Goal: Transaction & Acquisition: Register for event/course

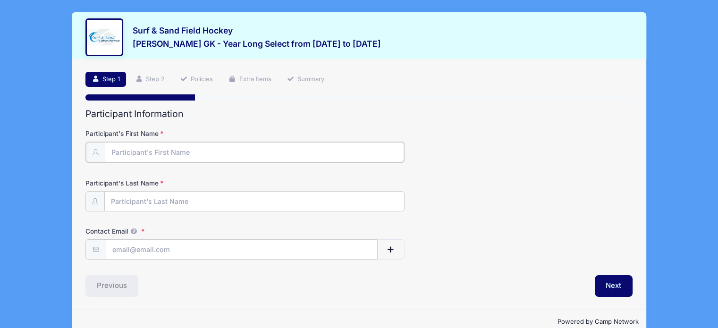
click at [212, 152] on input "Participant's First Name" at bounding box center [254, 152] width 299 height 20
type input "Julianna"
type input "A"
type input "Fagan"
click at [139, 249] on input "Contact Email" at bounding box center [241, 249] width 271 height 20
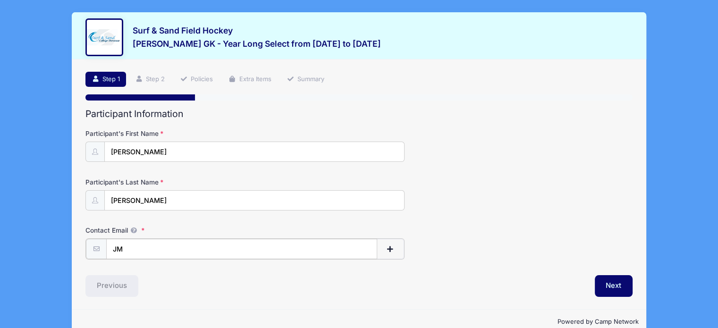
type input "J"
type input "jmf52511@gmail.com"
click at [607, 285] on button "Next" at bounding box center [614, 285] width 38 height 22
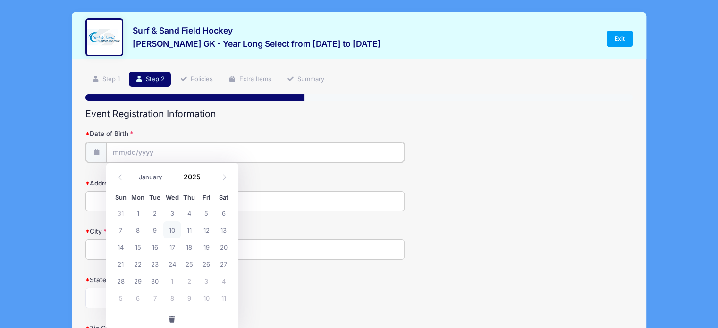
click at [124, 156] on input "Date of Birth" at bounding box center [255, 152] width 298 height 20
click at [151, 175] on select "January February March April May June July August September October November De…" at bounding box center [155, 177] width 42 height 12
select select "4"
click at [134, 171] on select "January February March April May June July August September October November De…" at bounding box center [155, 177] width 42 height 12
click at [121, 279] on span "25" at bounding box center [120, 280] width 17 height 17
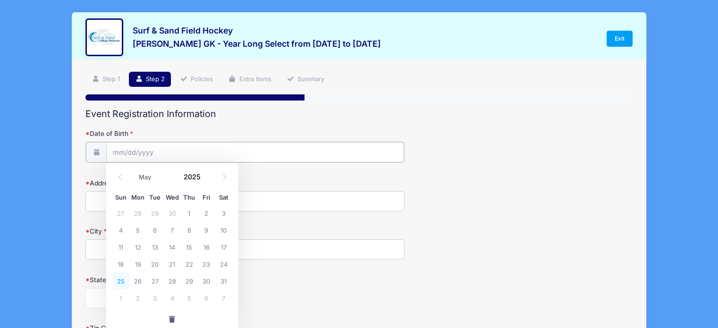
type input "05/25/2025"
click at [154, 148] on input "05/25/2025" at bounding box center [255, 152] width 298 height 20
click at [161, 154] on input "05/25/2025" at bounding box center [255, 152] width 298 height 20
click at [160, 143] on input "05/25/2025" at bounding box center [255, 152] width 298 height 20
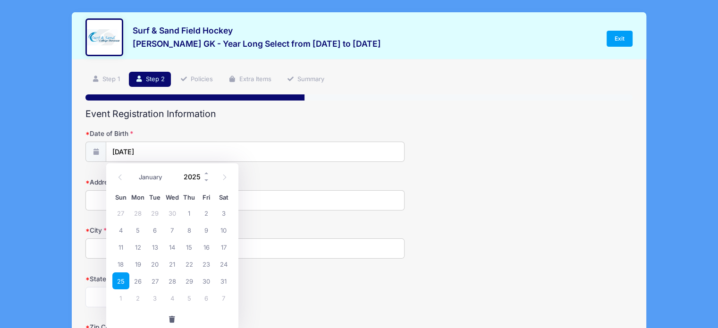
click at [194, 174] on input "2025" at bounding box center [194, 177] width 31 height 14
click at [205, 172] on span at bounding box center [206, 173] width 7 height 7
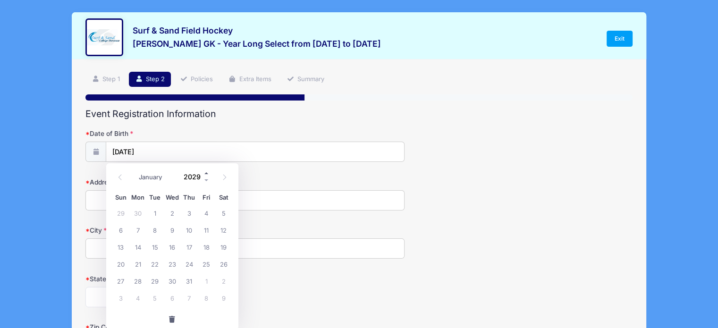
click at [205, 172] on span at bounding box center [206, 173] width 7 height 7
click at [207, 177] on span at bounding box center [206, 180] width 7 height 7
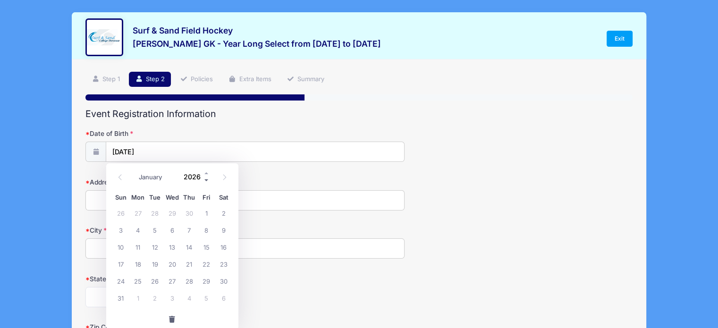
click at [207, 177] on span at bounding box center [206, 180] width 7 height 7
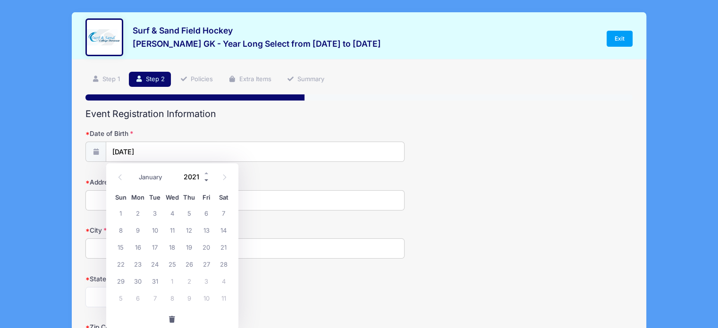
click at [207, 177] on span at bounding box center [206, 180] width 7 height 7
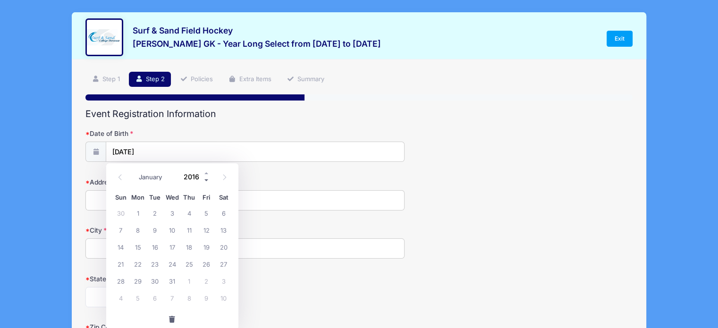
click at [207, 177] on span at bounding box center [206, 180] width 7 height 7
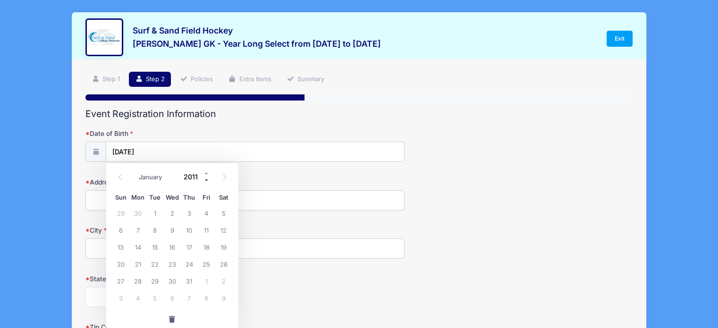
click at [207, 177] on span at bounding box center [206, 180] width 7 height 7
click at [205, 170] on span at bounding box center [206, 173] width 7 height 7
click at [264, 280] on label "State" at bounding box center [176, 278] width 182 height 9
click at [189, 287] on select "Alabama Alaska American Samoa Arizona Arkansas Armed Forces Africa Armed Forces…" at bounding box center [137, 297] width 104 height 20
click at [162, 148] on input "05/25/2025" at bounding box center [255, 152] width 298 height 20
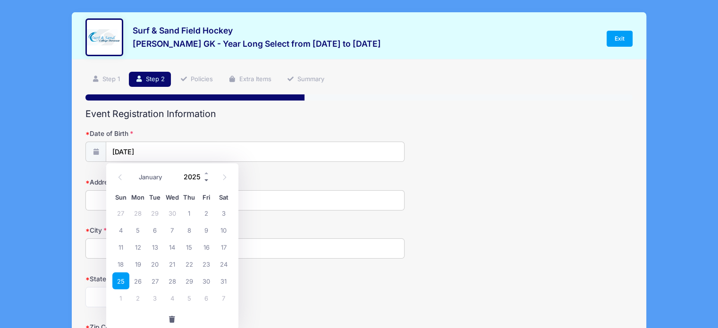
click at [206, 178] on span at bounding box center [206, 180] width 7 height 7
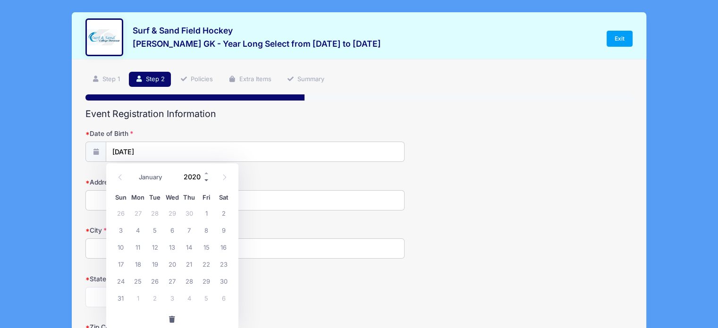
click at [206, 178] on span at bounding box center [206, 180] width 7 height 7
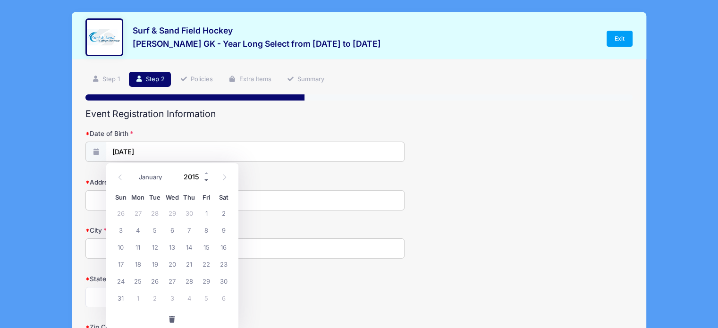
click at [206, 178] on span at bounding box center [206, 180] width 7 height 7
click at [150, 177] on select "January February March April May June July August September October November De…" at bounding box center [155, 177] width 42 height 12
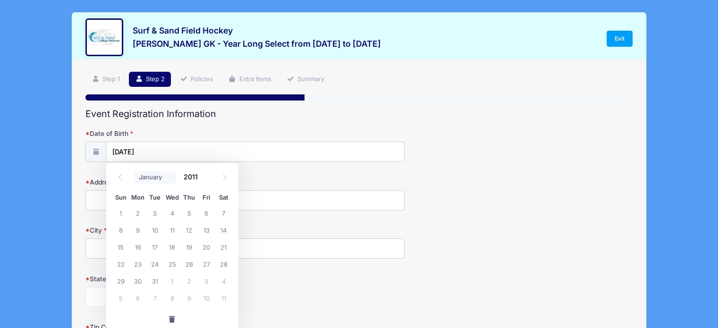
click at [151, 178] on select "January February March April May June July August September October November De…" at bounding box center [155, 177] width 42 height 12
click at [204, 173] on span at bounding box center [206, 173] width 7 height 7
click at [206, 171] on span at bounding box center [206, 173] width 7 height 7
click at [206, 179] on span at bounding box center [206, 180] width 7 height 7
click at [208, 170] on span at bounding box center [206, 173] width 7 height 7
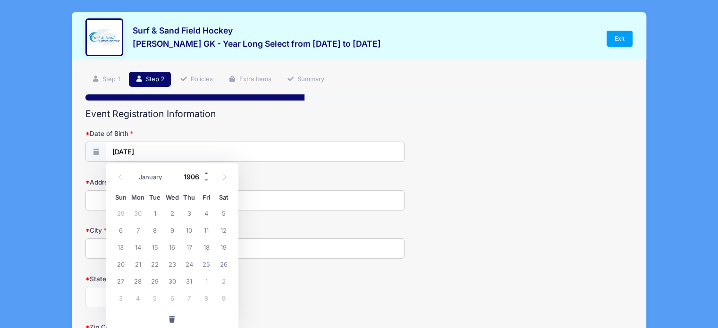
click at [206, 173] on span at bounding box center [206, 173] width 7 height 7
click at [206, 171] on span at bounding box center [206, 173] width 7 height 7
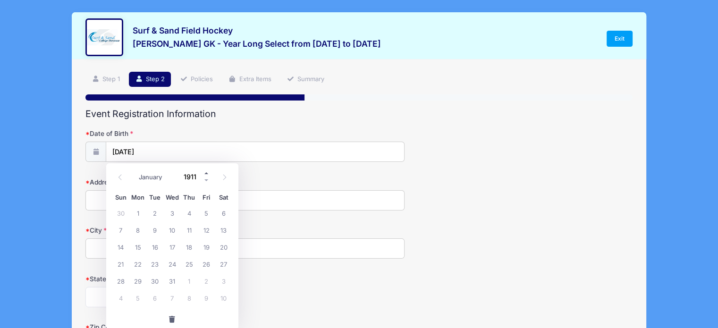
click at [206, 171] on span at bounding box center [206, 173] width 7 height 7
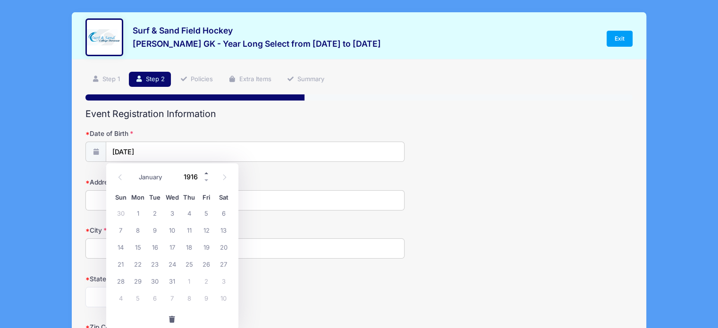
click at [206, 171] on span at bounding box center [206, 173] width 7 height 7
click at [169, 147] on input "05/25/2025" at bounding box center [255, 152] width 298 height 20
click at [167, 146] on input "05/25/2025" at bounding box center [255, 152] width 298 height 20
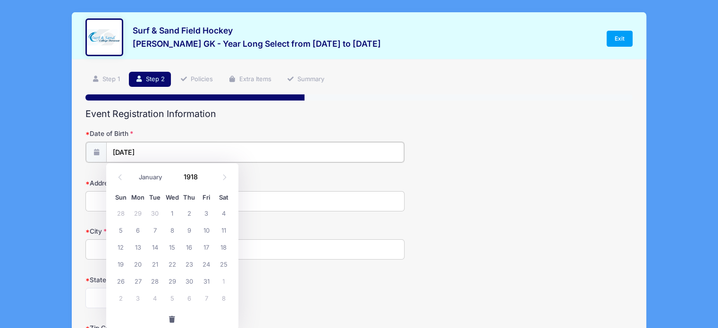
click at [155, 150] on input "05/25/2025" at bounding box center [255, 152] width 298 height 20
click at [171, 149] on input "05/25/2025" at bounding box center [255, 152] width 298 height 20
click at [205, 181] on span at bounding box center [206, 180] width 7 height 7
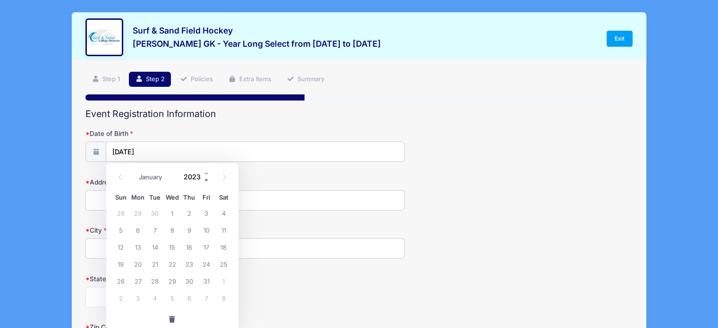
click at [205, 181] on span at bounding box center [206, 180] width 7 height 7
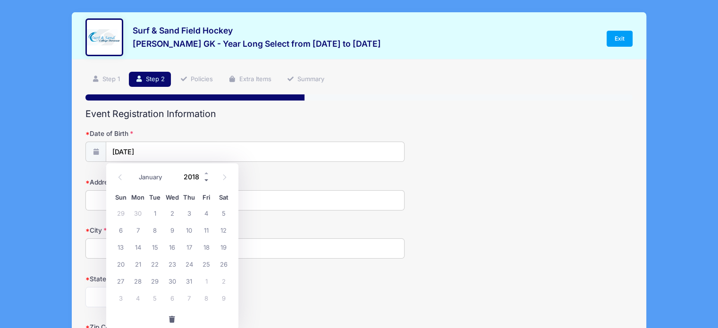
click at [205, 181] on span at bounding box center [206, 180] width 7 height 7
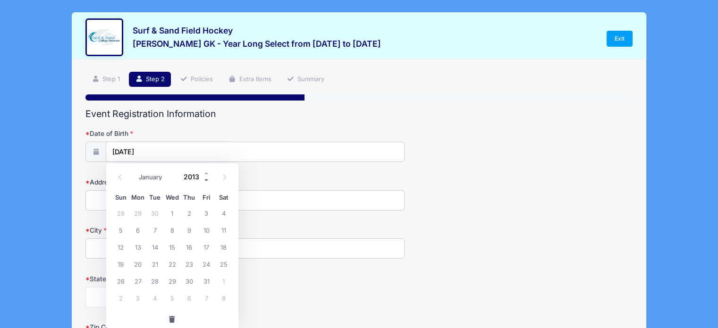
click at [205, 181] on span at bounding box center [206, 180] width 7 height 7
type input "2011"
click at [172, 268] on span "25" at bounding box center [171, 263] width 17 height 17
type input "05/25/2011"
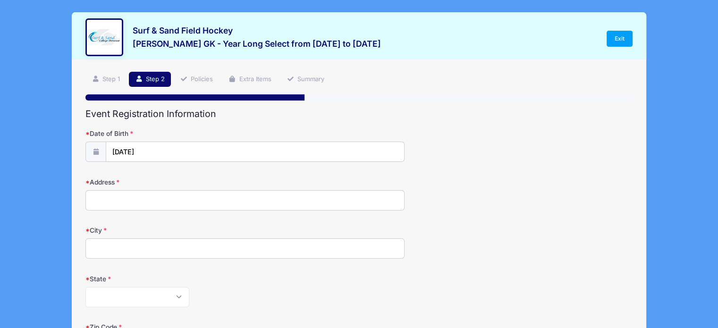
click at [154, 195] on input "Address" at bounding box center [244, 200] width 319 height 20
type input "606 Ocean Road"
type input "Spring Lake Heights"
select select "NJ"
type input "07762"
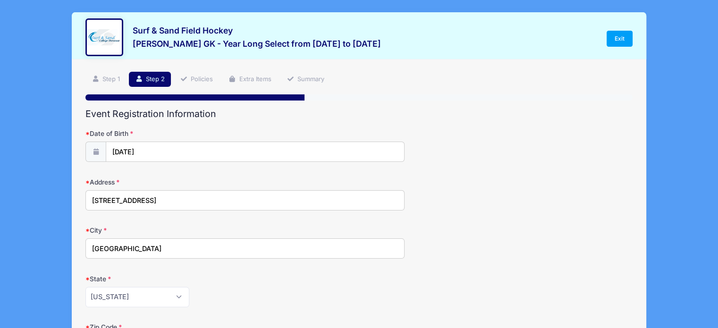
type input "Timothyjf10@icloud.com"
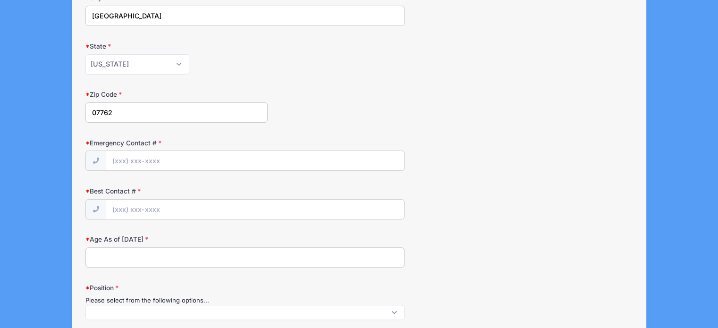
scroll to position [241, 0]
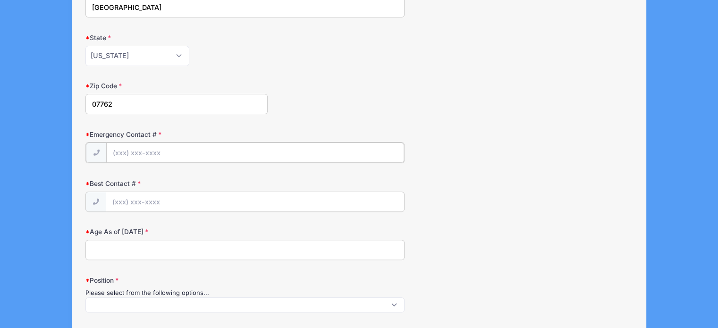
click at [200, 149] on input "Emergency Contact #" at bounding box center [255, 153] width 298 height 20
type input "(732) 757-9807"
drag, startPoint x: 185, startPoint y: 204, endPoint x: 124, endPoint y: 210, distance: 61.2
click at [124, 210] on form "Date of Birth 05/25/2011 Address 606 Ocean Road City Spring Lake Heights State …" at bounding box center [358, 221] width 547 height 667
type input "(732) 757-9807"
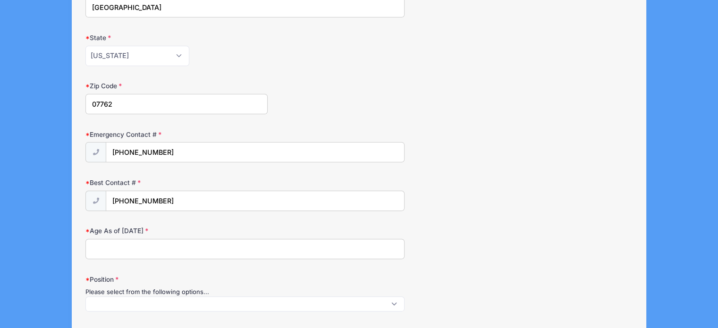
click at [118, 253] on input "Age As of August 1, 2025" at bounding box center [244, 249] width 319 height 20
type input "14"
click at [397, 304] on span at bounding box center [244, 303] width 319 height 15
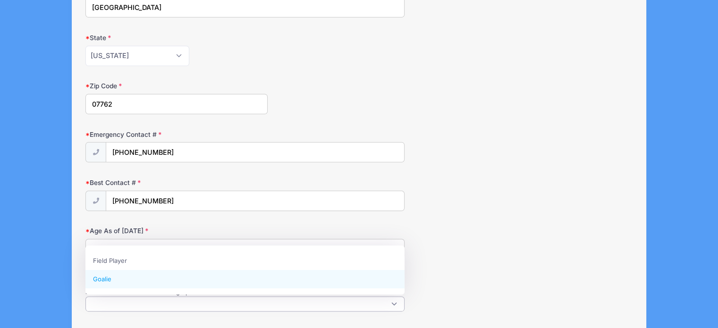
click at [349, 288] on span "Field Player Goalie" at bounding box center [244, 269] width 319 height 49
select select "Goalie"
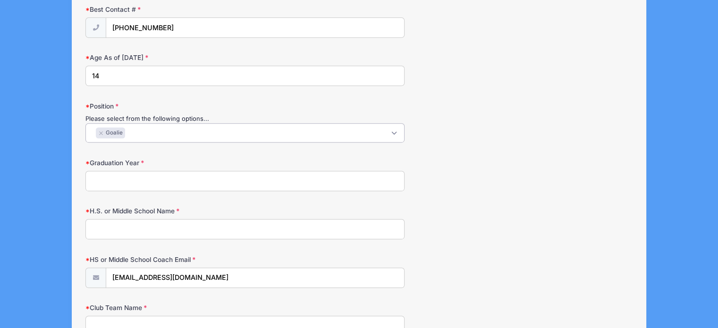
scroll to position [417, 0]
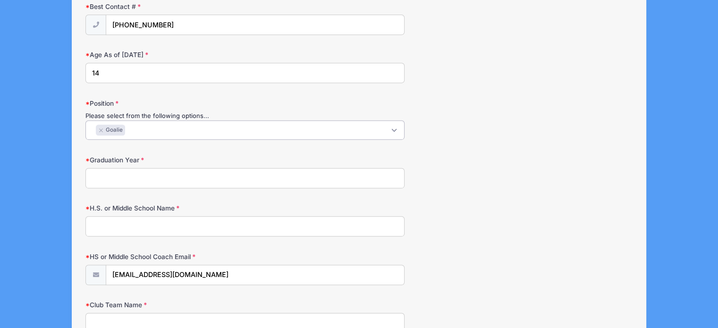
click at [187, 171] on input "Graduation Year" at bounding box center [244, 178] width 319 height 20
type input "2029"
click at [139, 224] on input "H.S. or Middle School Name" at bounding box center [244, 226] width 319 height 20
type input "H"
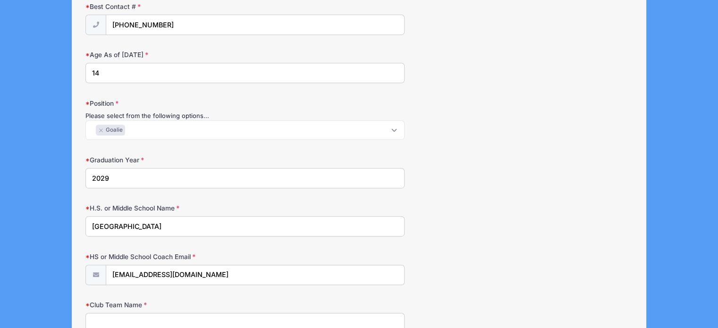
type input "Manasquan High School"
click at [244, 275] on input "Timothyjf10@icloud.com" at bounding box center [255, 275] width 298 height 20
click at [291, 244] on form "Date of Birth 05/25/2011 Address 606 Ocean Road City Spring Lake Heights State …" at bounding box center [358, 47] width 547 height 670
click at [240, 275] on input "Timothyjf10@icloud.com" at bounding box center [255, 275] width 298 height 20
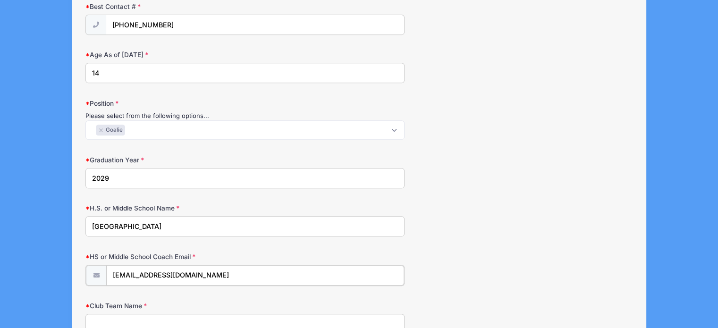
click at [240, 276] on input "Timothyjf10@icloud.com" at bounding box center [255, 275] width 298 height 20
type input "T"
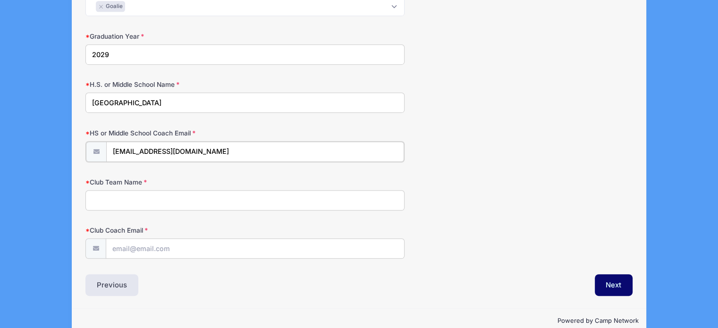
scroll to position [555, 0]
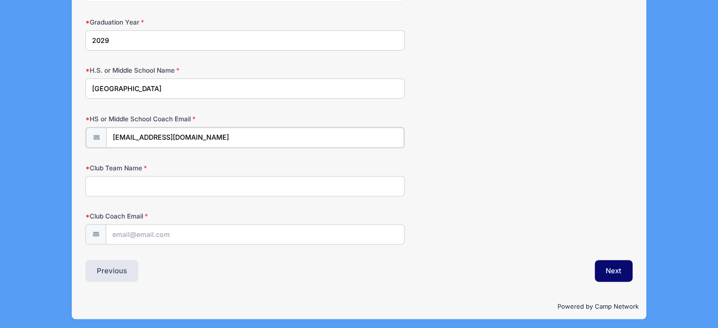
type input "abruno@manasquan.k12.nj.us"
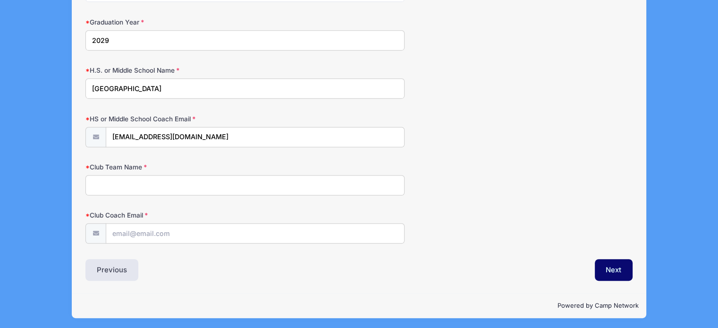
click at [147, 185] on input "Club Team Name" at bounding box center [244, 185] width 319 height 20
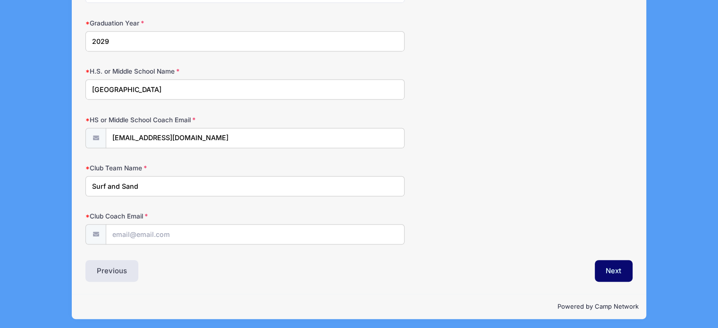
type input "Surf and Sand"
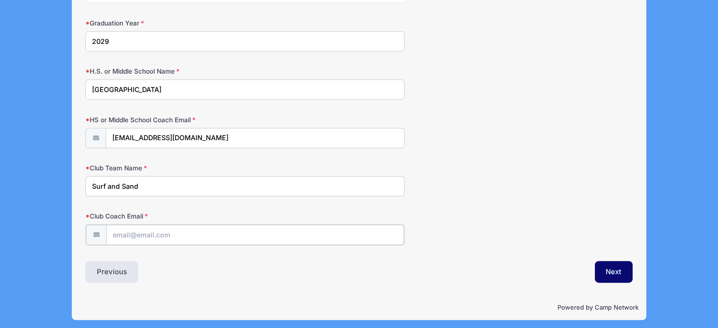
click at [187, 232] on input "Club Coach Email" at bounding box center [255, 235] width 298 height 20
type input "surfandsandfieldhockey@gmail.com"
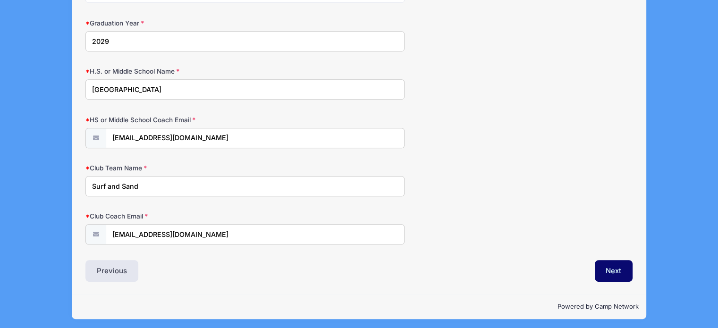
click at [605, 273] on button "Next" at bounding box center [614, 271] width 38 height 22
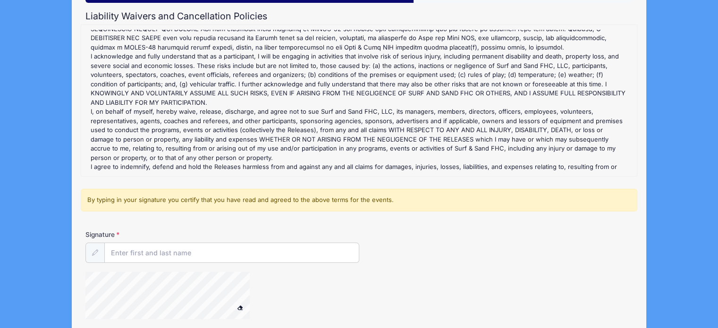
scroll to position [98, 0]
click at [313, 252] on input "Signature" at bounding box center [232, 253] width 254 height 20
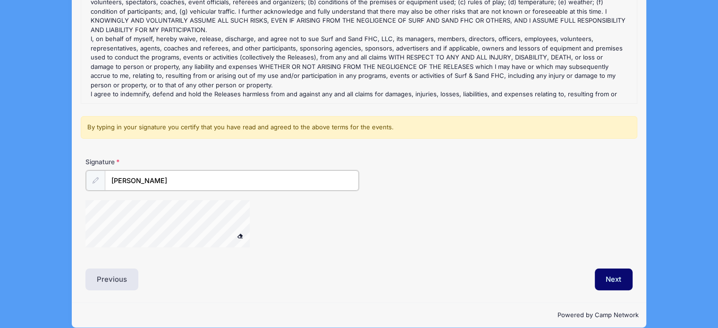
scroll to position [180, 0]
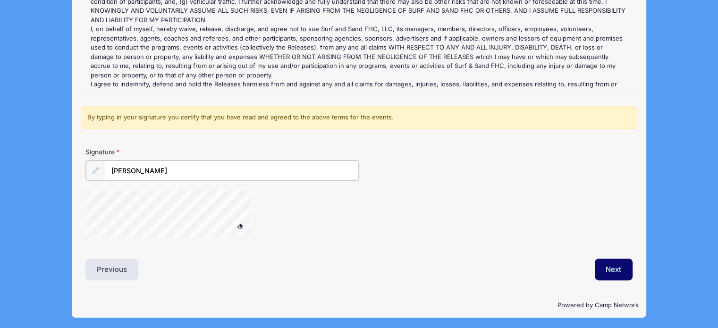
click at [153, 246] on div "Liability Waivers and Cancellation Policies Julianna Fagan GK - Year Long Selec…" at bounding box center [358, 104] width 547 height 352
type input "Timothy Fagan"
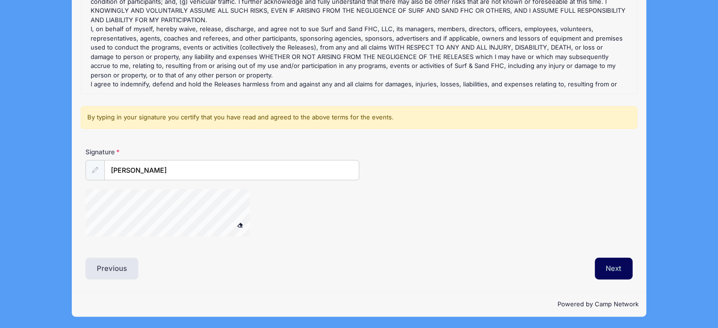
click at [609, 268] on button "Next" at bounding box center [614, 269] width 38 height 22
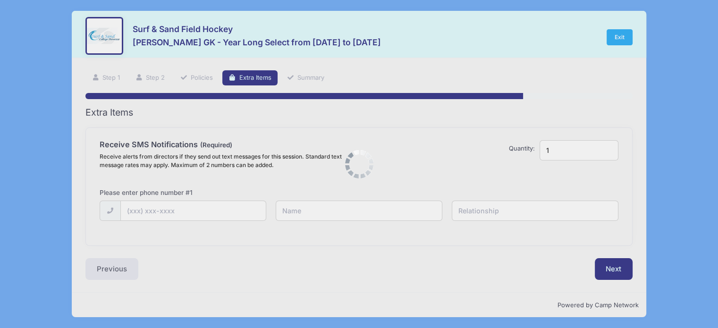
scroll to position [0, 0]
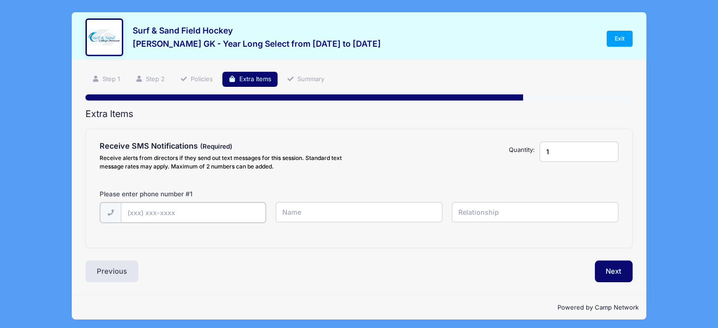
click at [143, 214] on input "text" at bounding box center [193, 212] width 145 height 20
type input "(732) 757-9807"
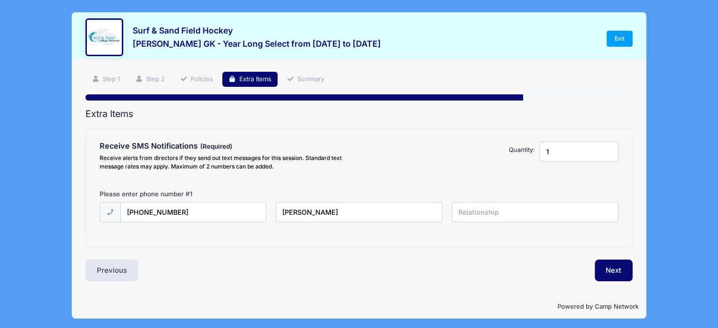
type input "Jacklyn Fagan"
type input "Mother"
click at [610, 272] on button "Next" at bounding box center [614, 271] width 38 height 22
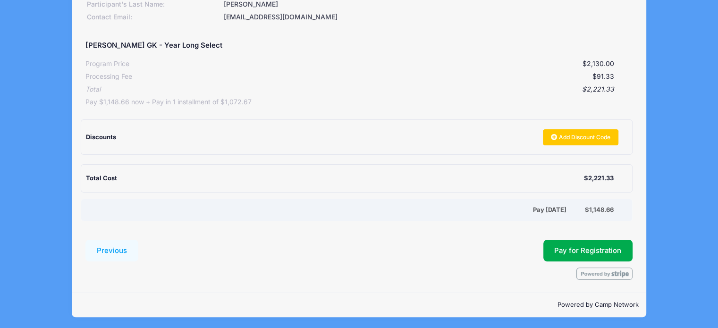
scroll to position [159, 0]
click at [543, 210] on div "Pay Today" at bounding box center [335, 210] width 497 height 9
click at [573, 214] on div "Pay Today" at bounding box center [335, 210] width 497 height 9
click at [585, 214] on div "$1,148.66" at bounding box center [599, 210] width 29 height 9
click at [591, 203] on div "Pay Today $1,148.66" at bounding box center [357, 210] width 552 height 23
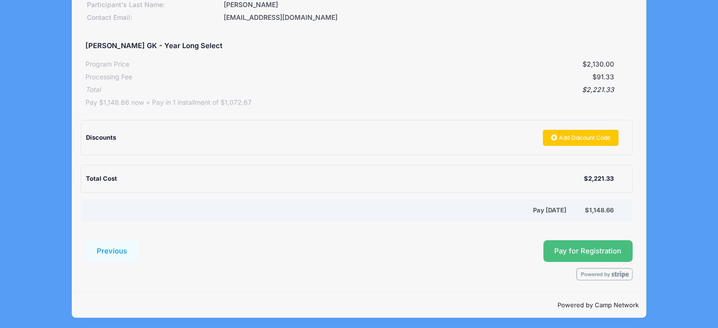
click at [587, 247] on button "Pay for Registration" at bounding box center [588, 251] width 90 height 22
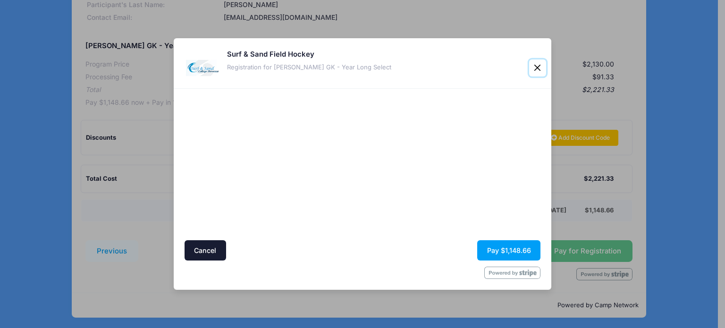
click at [540, 70] on button "Close" at bounding box center [537, 67] width 17 height 17
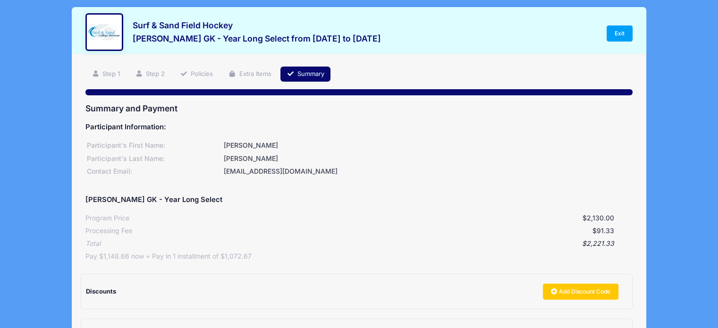
scroll to position [6, 0]
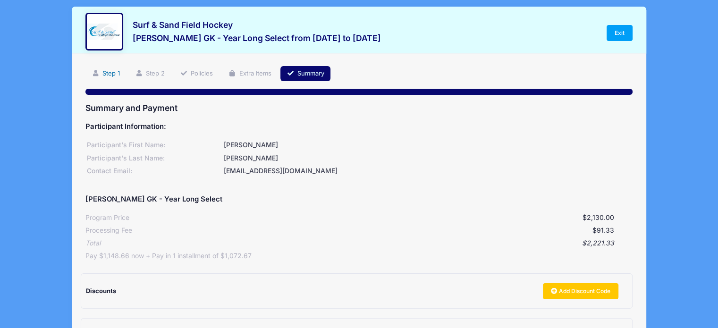
click at [116, 73] on link "Step 1" at bounding box center [105, 74] width 41 height 16
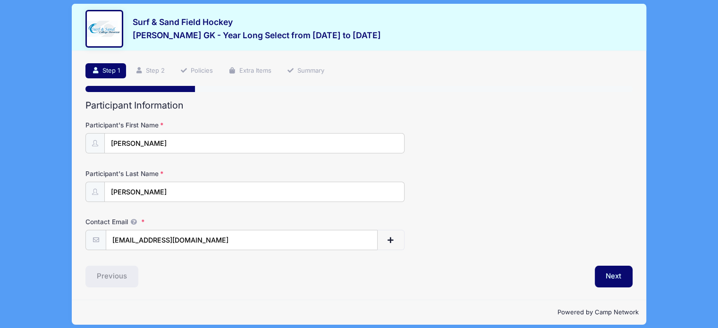
scroll to position [8, 0]
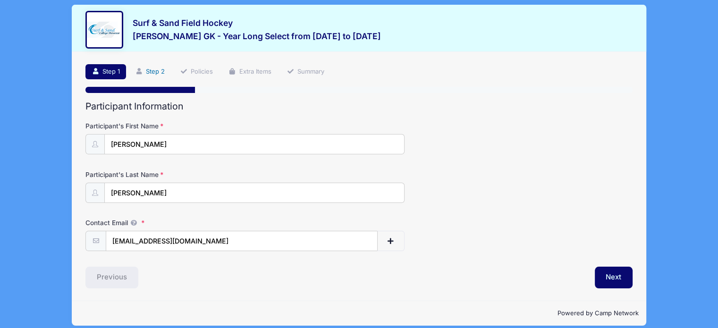
click at [162, 69] on link "Step 2" at bounding box center [150, 72] width 42 height 16
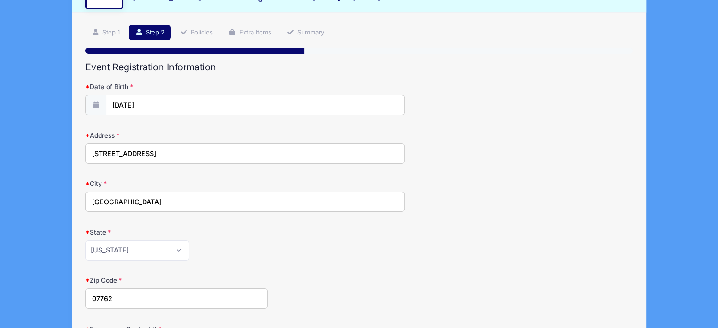
scroll to position [46, 0]
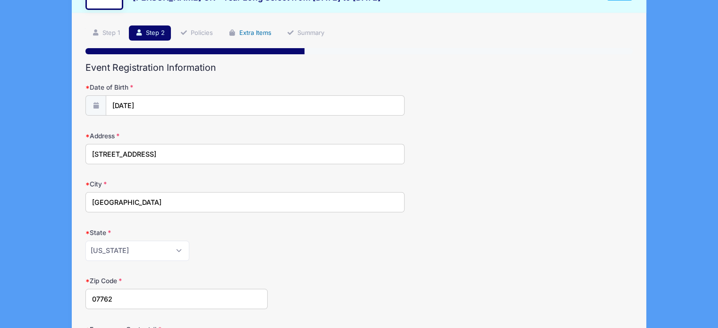
click at [233, 35] on icon at bounding box center [232, 33] width 8 height 6
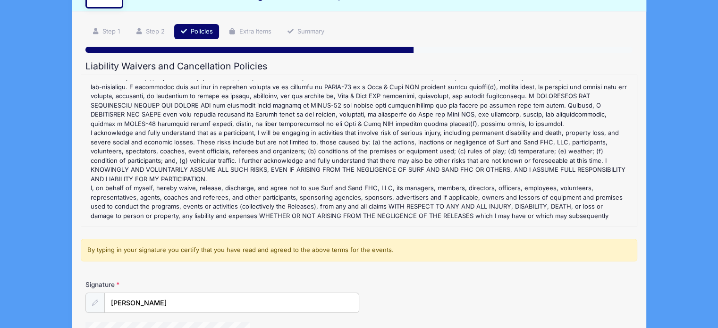
scroll to position [406, 0]
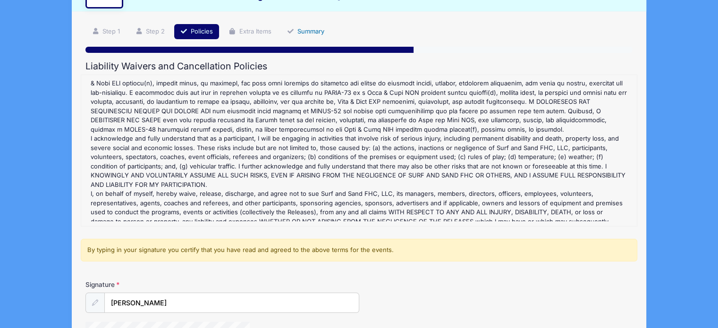
click at [296, 28] on link "Summary" at bounding box center [305, 32] width 50 height 16
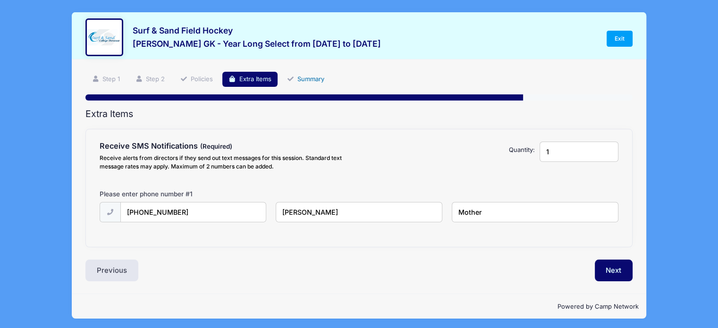
click at [313, 81] on link "Summary" at bounding box center [305, 80] width 50 height 16
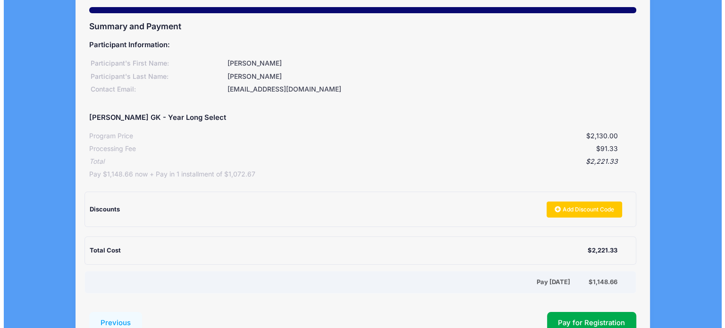
scroll to position [99, 0]
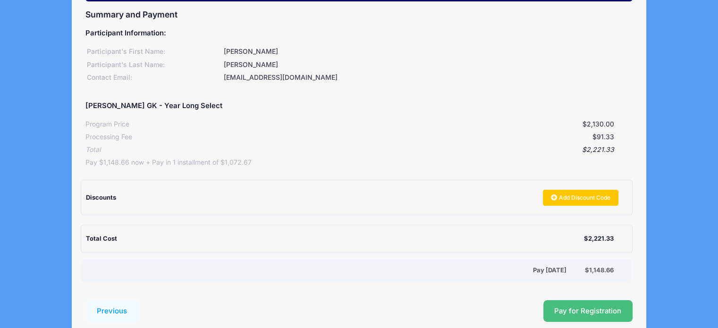
click at [573, 309] on button "Pay for Registration" at bounding box center [588, 311] width 90 height 22
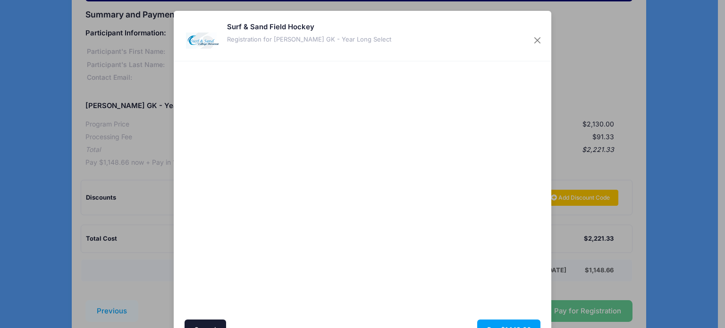
scroll to position [37, 0]
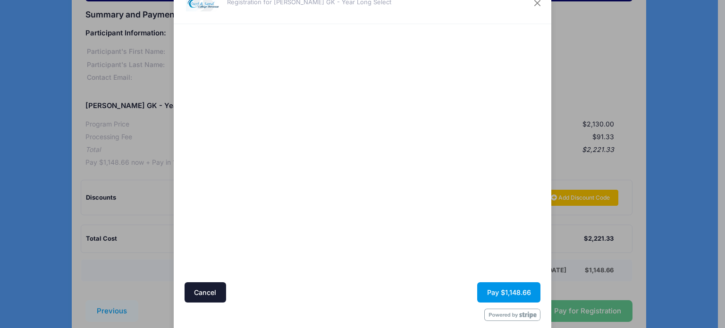
click at [502, 294] on button "Pay $1,148.66" at bounding box center [508, 292] width 63 height 20
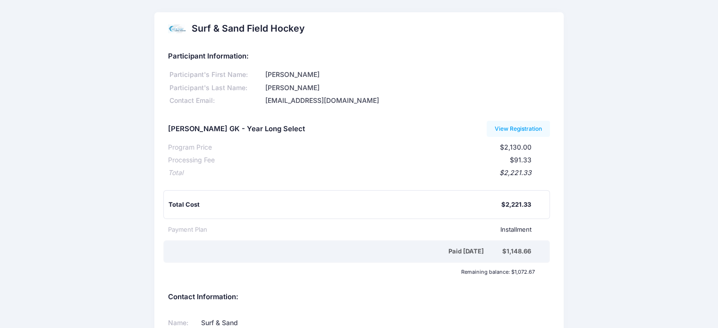
click at [502, 294] on h5 "Contact Information:" at bounding box center [359, 297] width 382 height 8
